Goal: Task Accomplishment & Management: Manage account settings

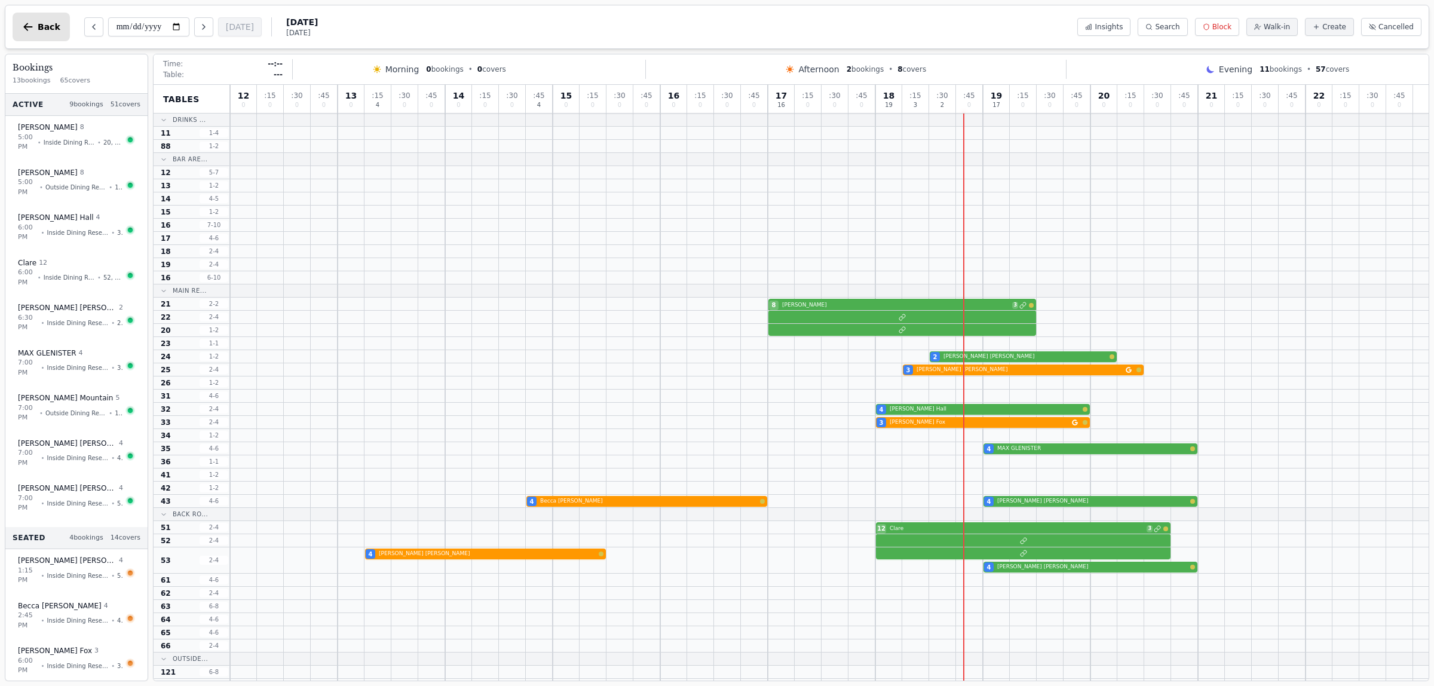
click at [31, 25] on icon "button" at bounding box center [28, 27] width 12 height 12
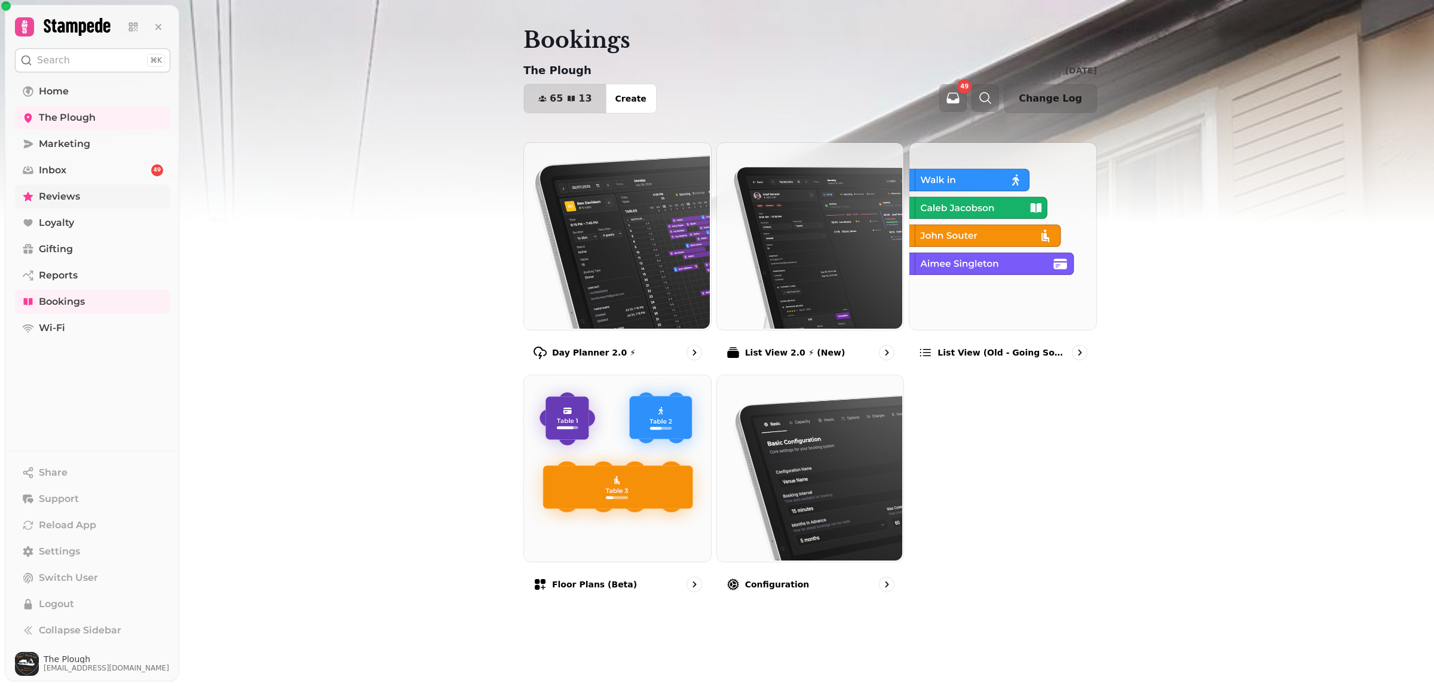
click at [59, 196] on span "Reviews" at bounding box center [59, 196] width 41 height 14
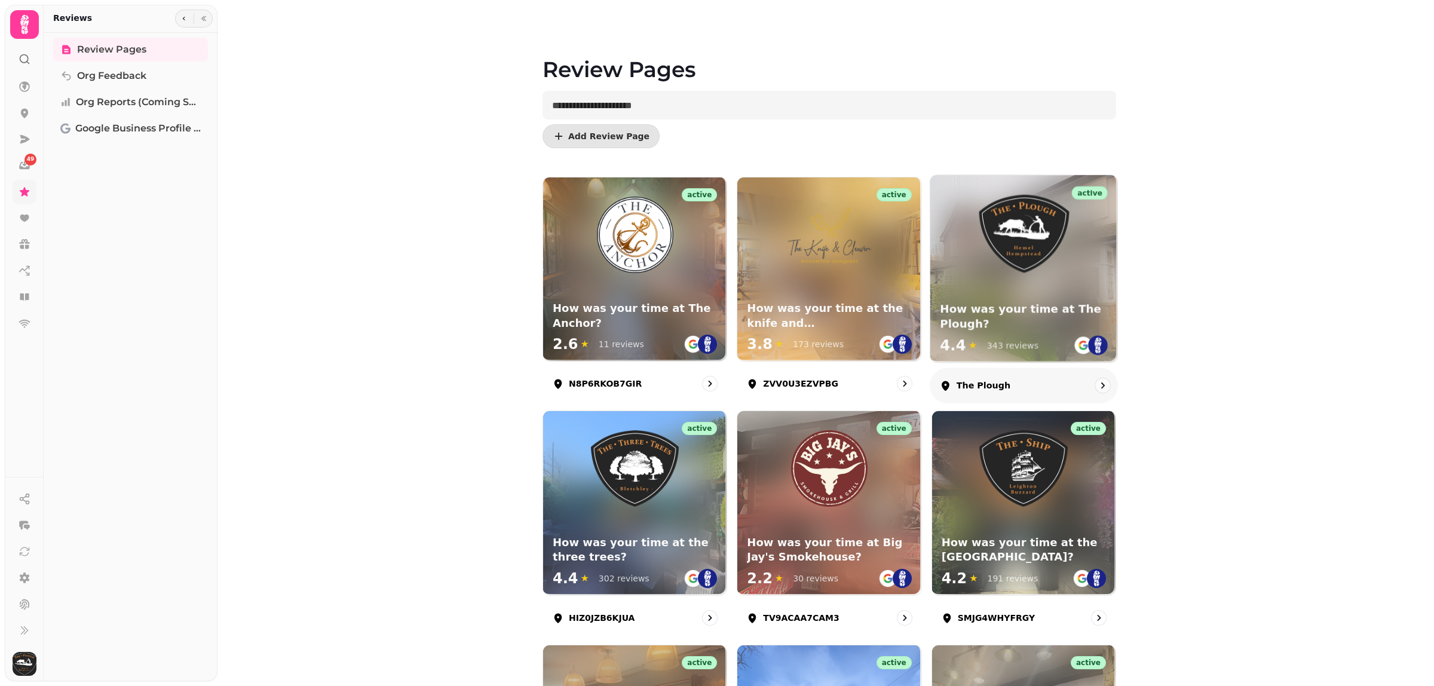
click at [992, 296] on div "active How was your time at The Plough? 4.4 ★ 343 reviews" at bounding box center [1024, 268] width 187 height 187
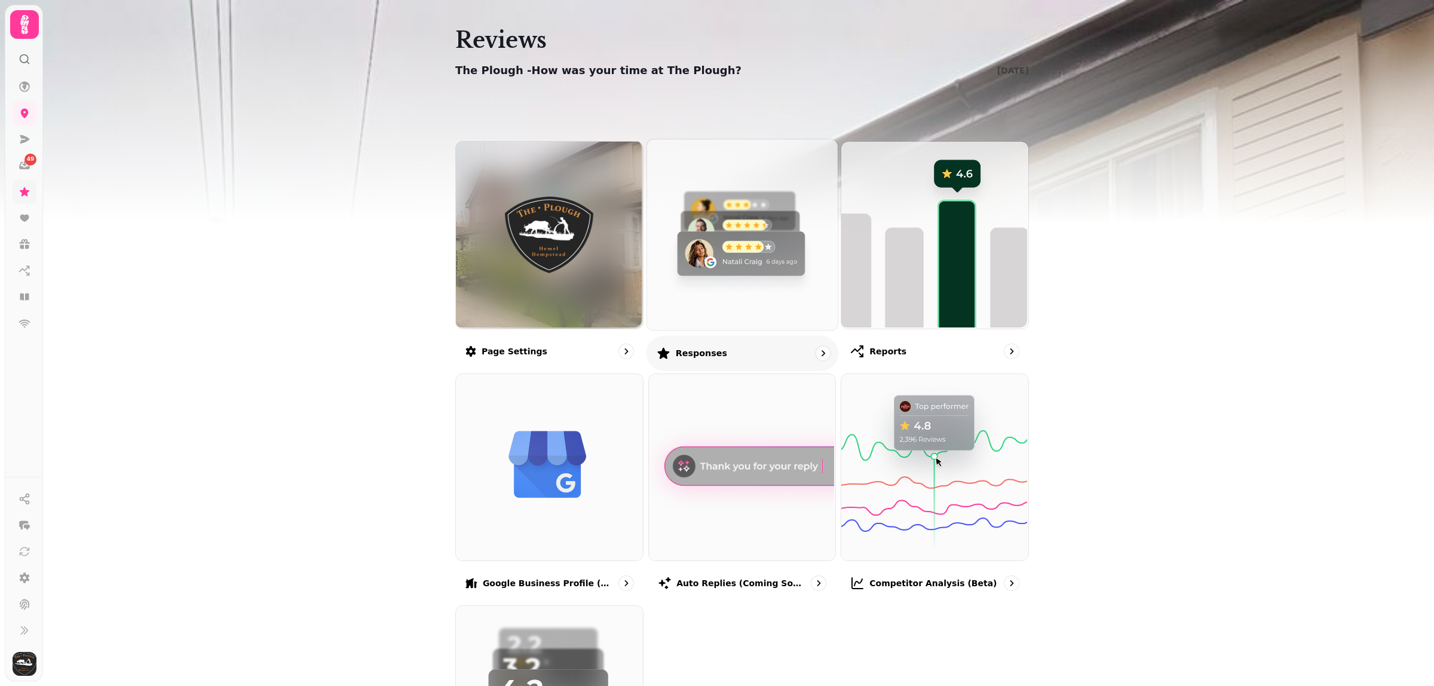
click at [736, 220] on img at bounding box center [740, 233] width 191 height 191
